Goal: Information Seeking & Learning: Learn about a topic

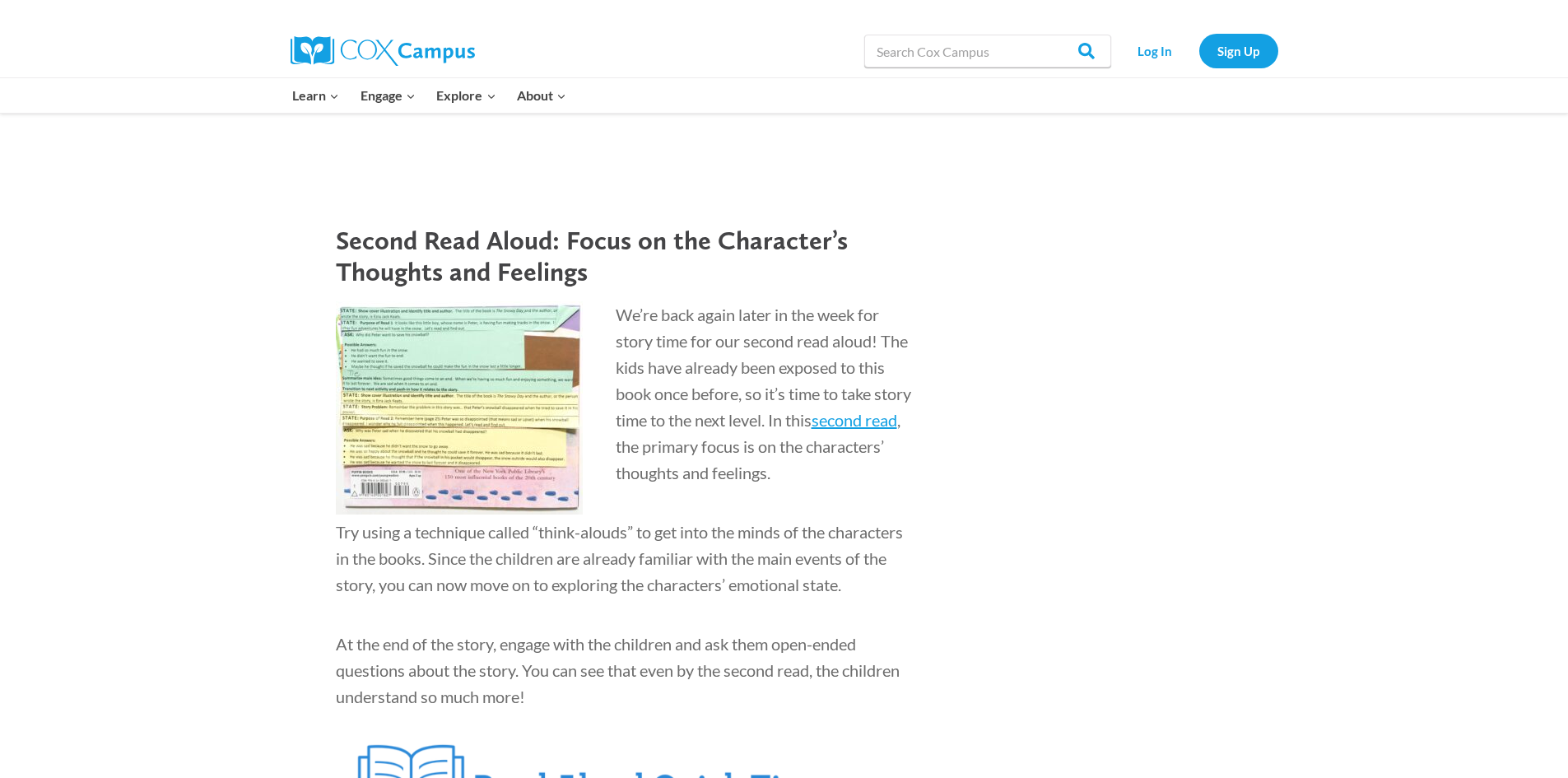
click at [539, 390] on img at bounding box center [459, 408] width 247 height 213
click at [538, 391] on img at bounding box center [459, 408] width 247 height 213
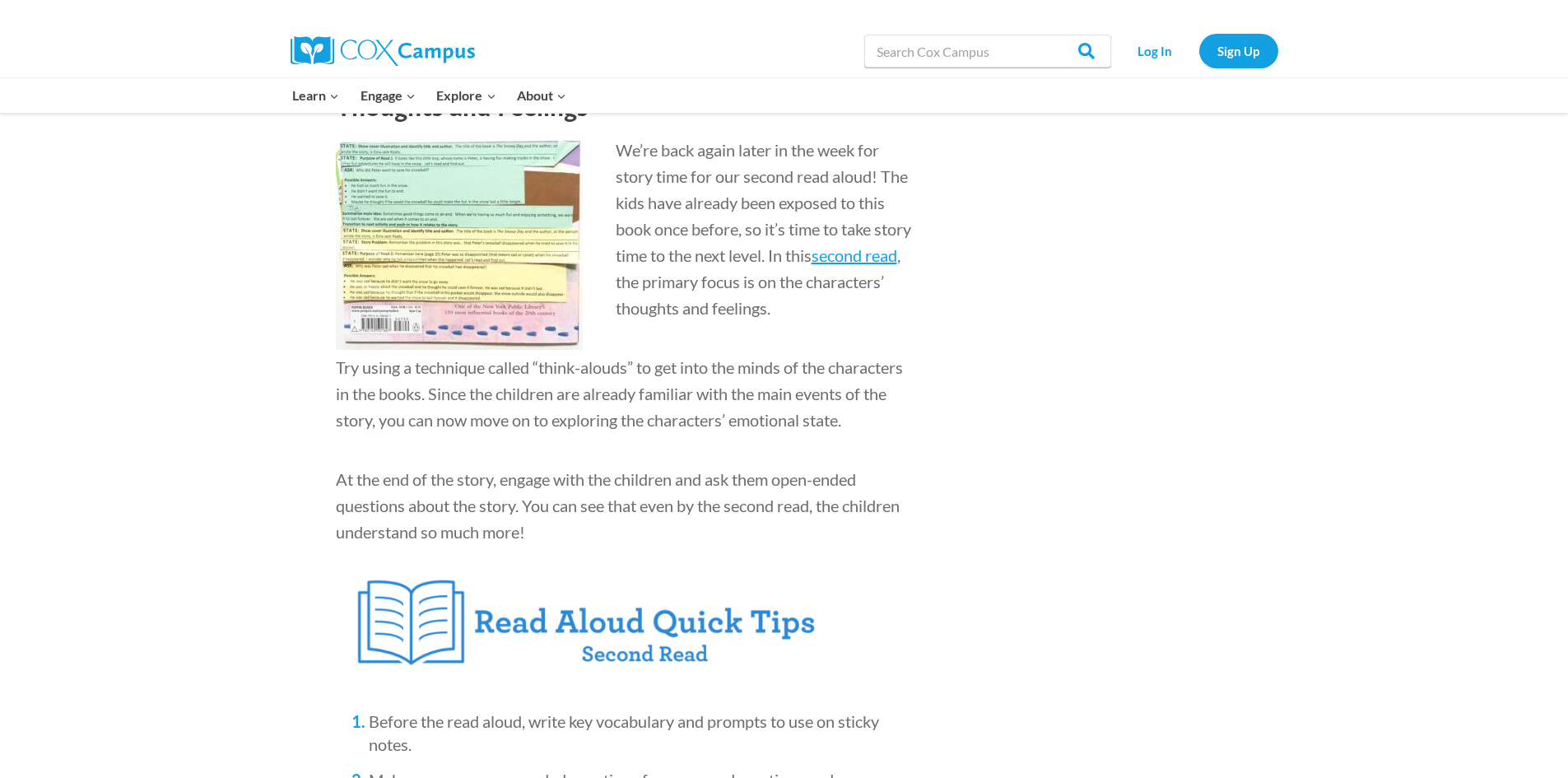
click at [400, 335] on img at bounding box center [459, 243] width 247 height 213
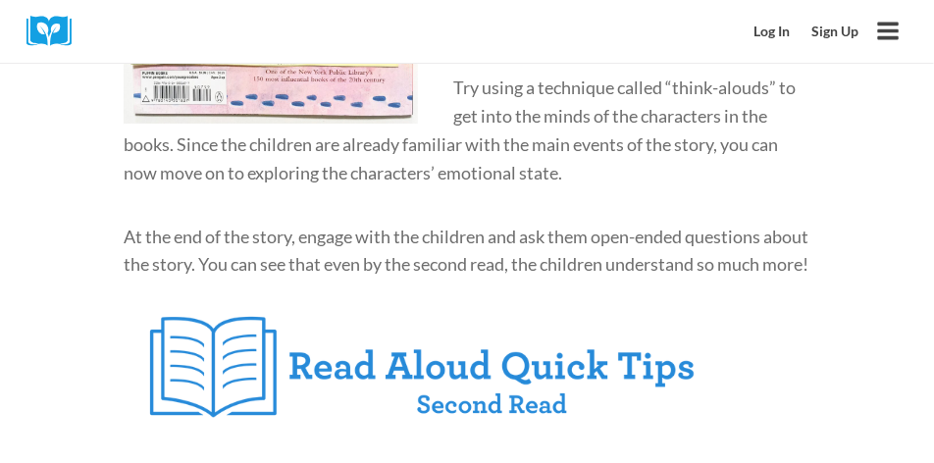
scroll to position [3317, 0]
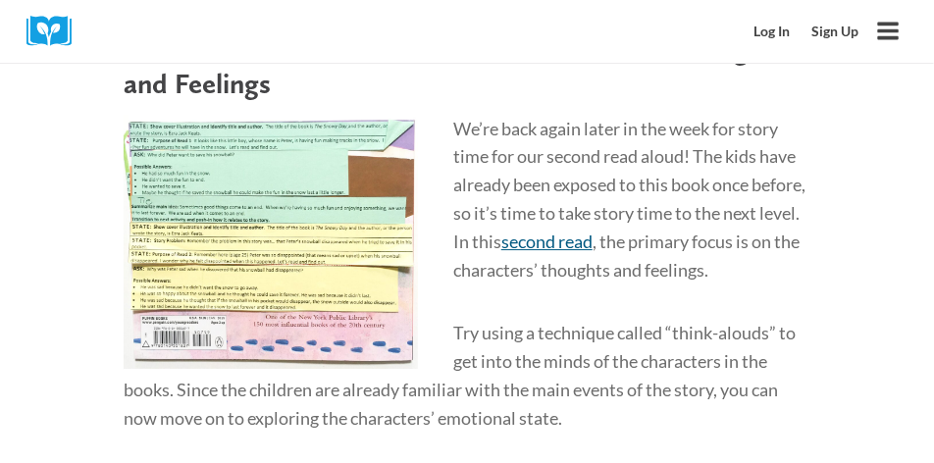
click at [593, 231] on span "second read" at bounding box center [546, 242] width 91 height 22
click at [500, 348] on p "Try using a technique called “think-alouds” to get into the minds of the charac…" at bounding box center [467, 375] width 687 height 113
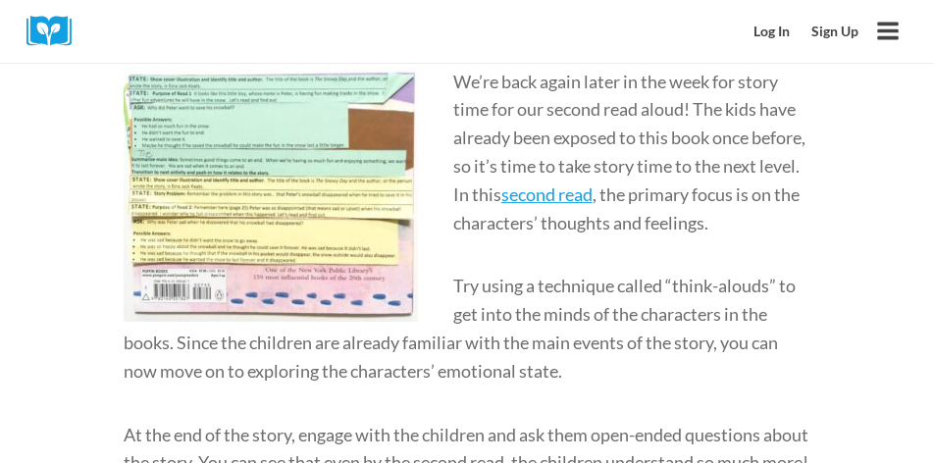
scroll to position [3366, 0]
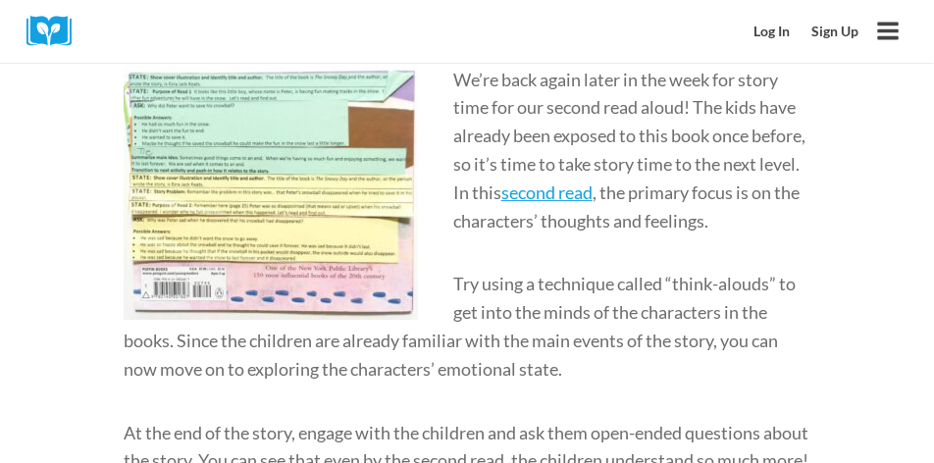
click at [436, 220] on p "We’re back again later in the week for story time for our second read aloud! Th…" at bounding box center [467, 151] width 687 height 170
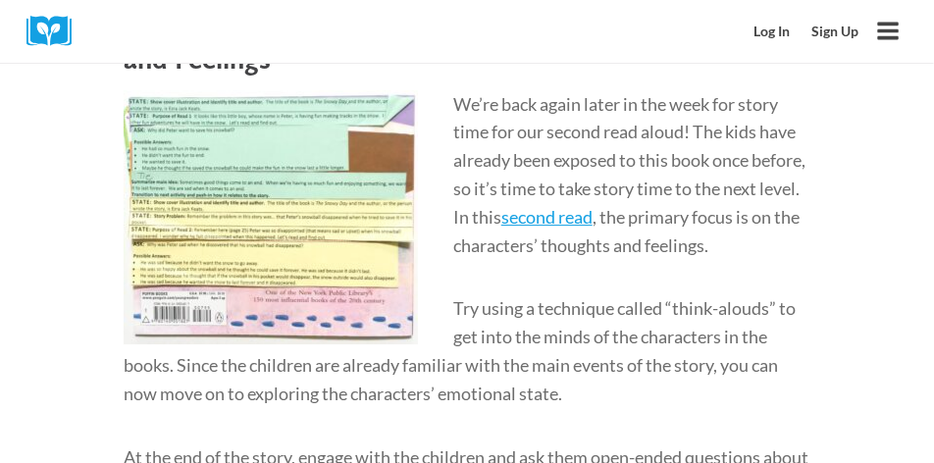
scroll to position [3317, 0]
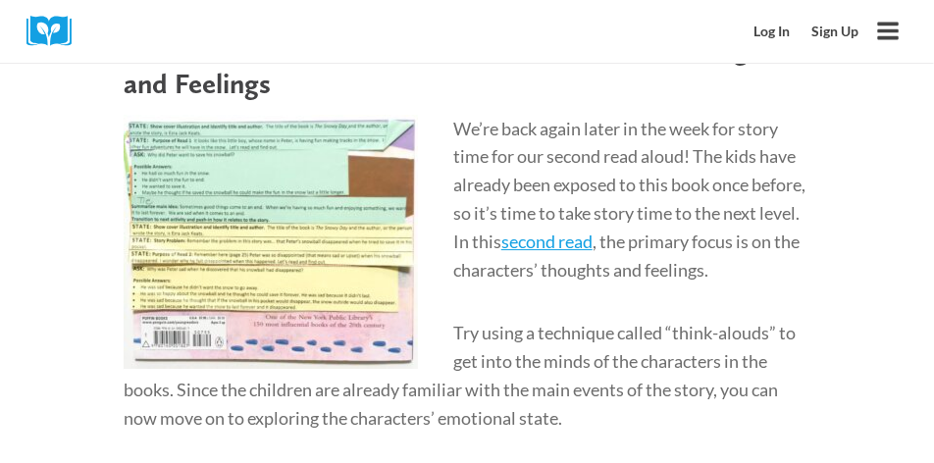
click at [29, 212] on div "Once upon a time.. and another time… and another time. Haven’t you ever noticed…" at bounding box center [466, 390] width 881 height 6368
